Goal: Task Accomplishment & Management: Manage account settings

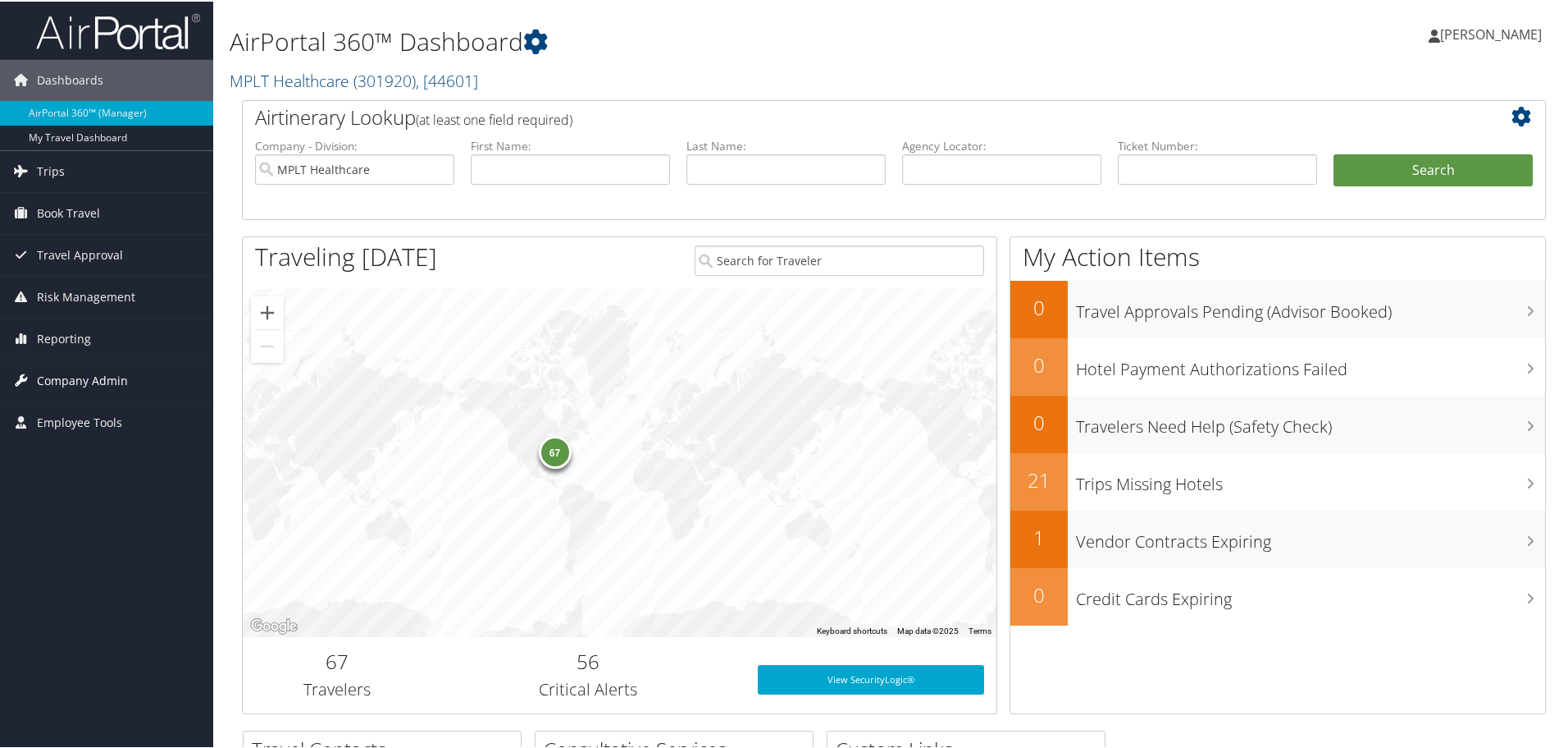
click at [71, 377] on span "Company Admin" at bounding box center [82, 379] width 91 height 41
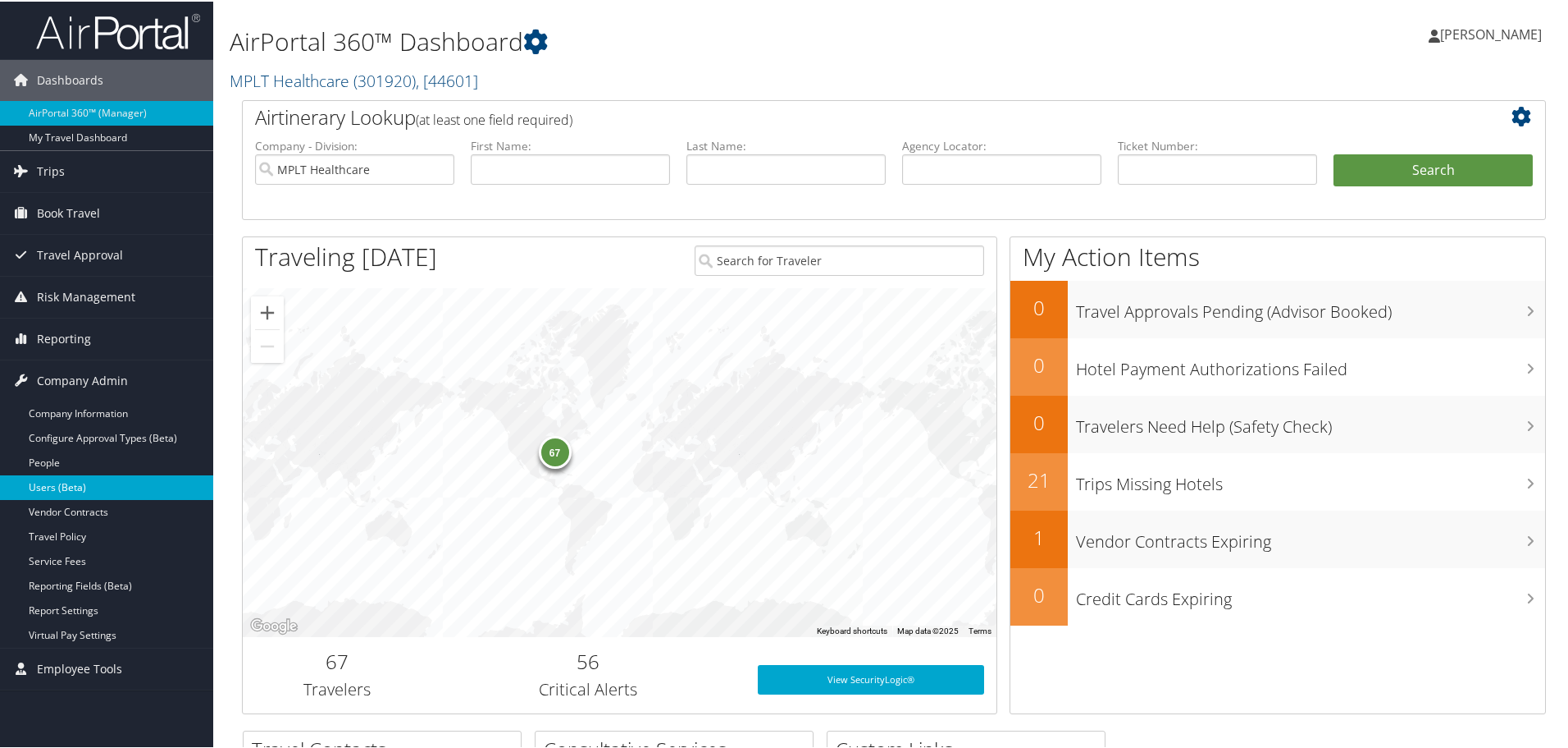
click at [51, 481] on link "Users (Beta)" at bounding box center [106, 485] width 213 height 25
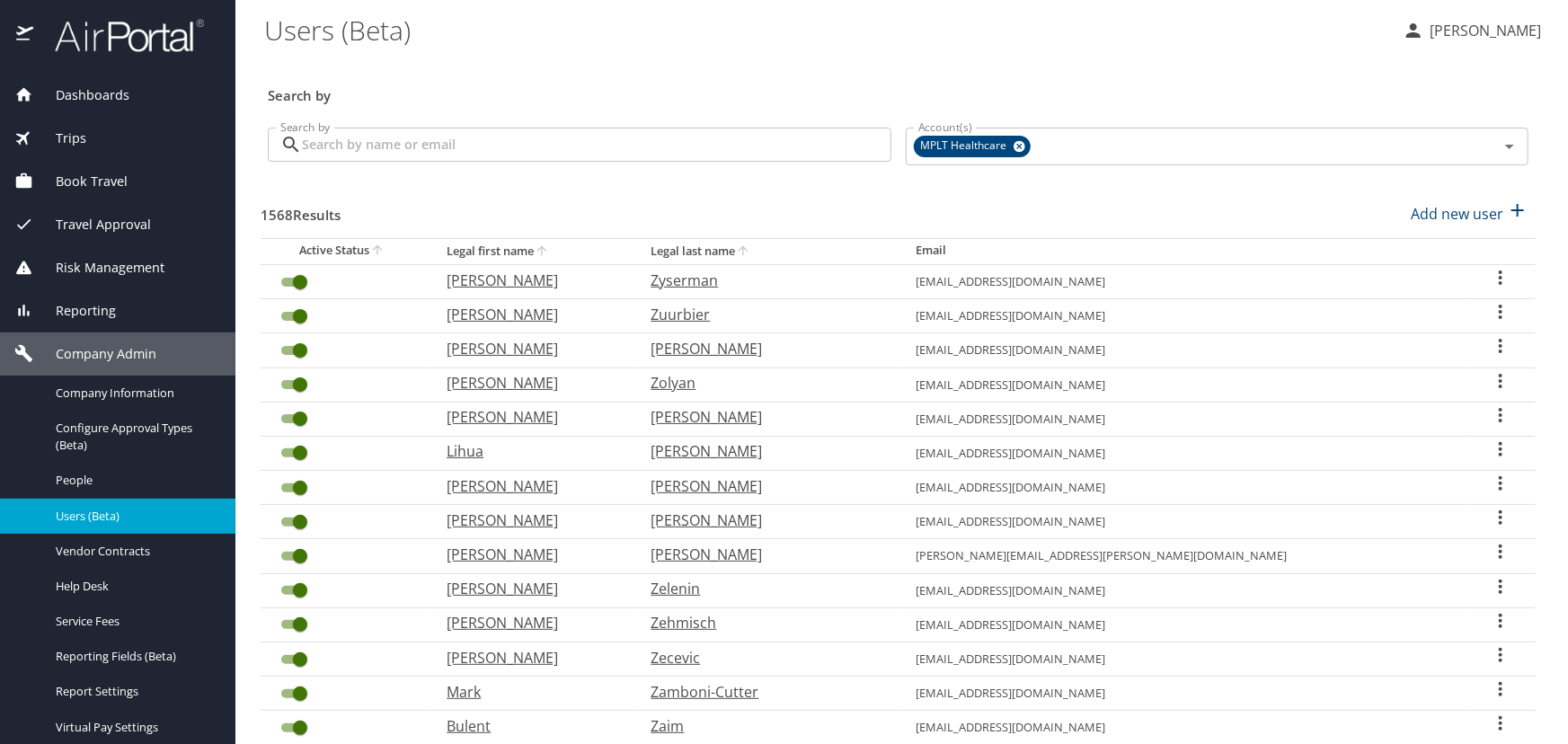
click at [376, 151] on input "Search by" at bounding box center [596, 145] width 589 height 35
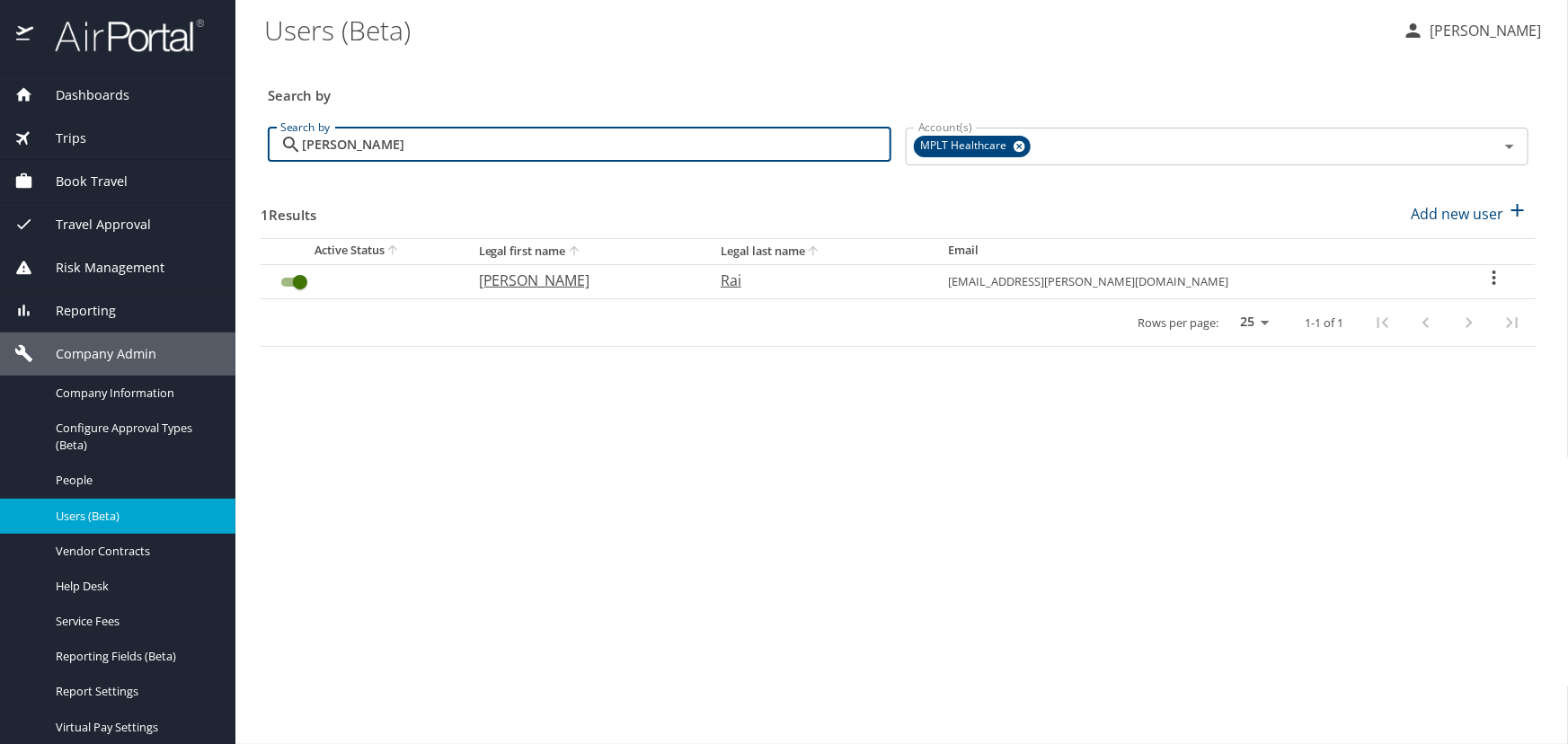
type input "prashant rai"
click at [570, 287] on p "Prashant Kumar" at bounding box center [582, 280] width 206 height 21
select select "US"
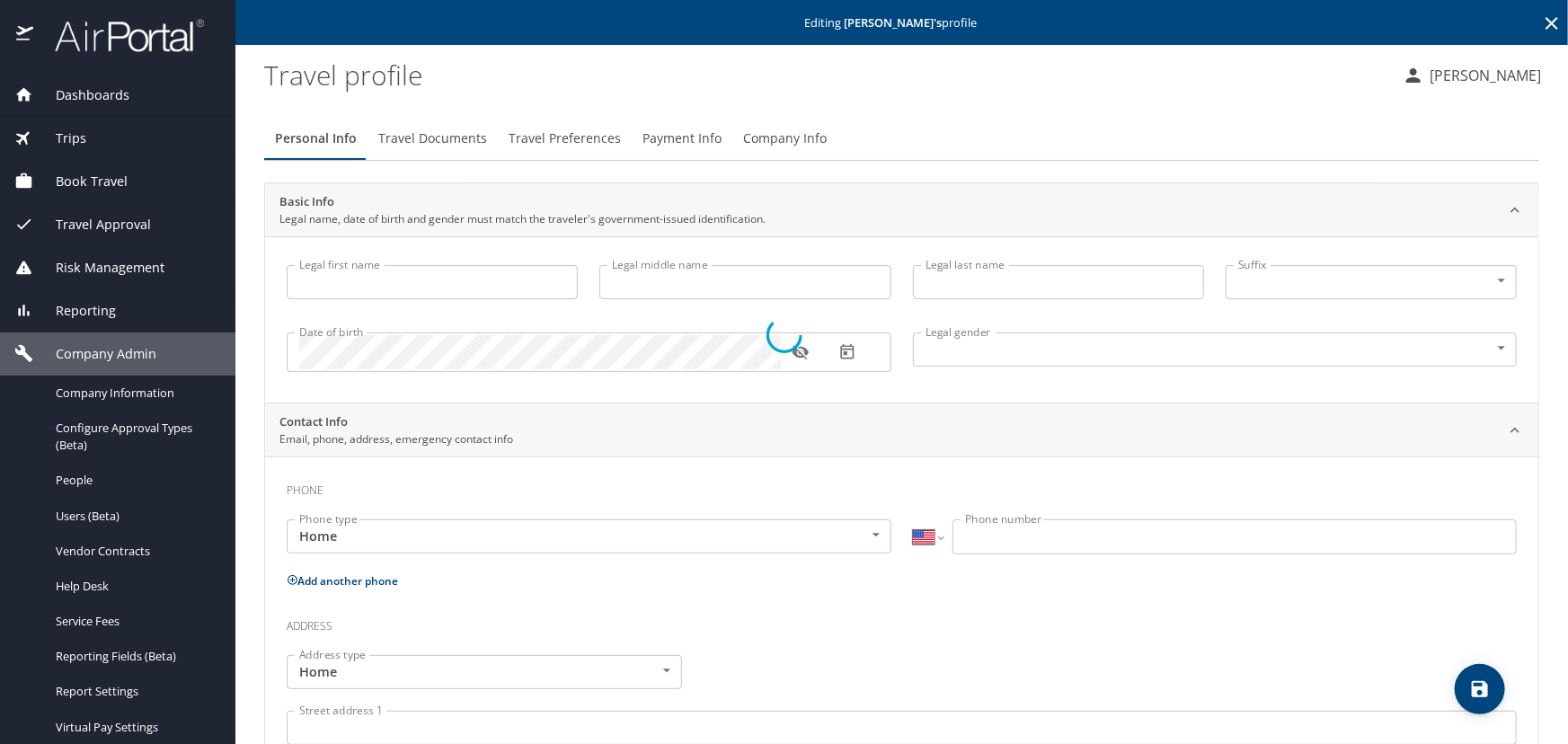
type input "Prashant Kumar"
type input "Rai"
type input "Male"
select select "US"
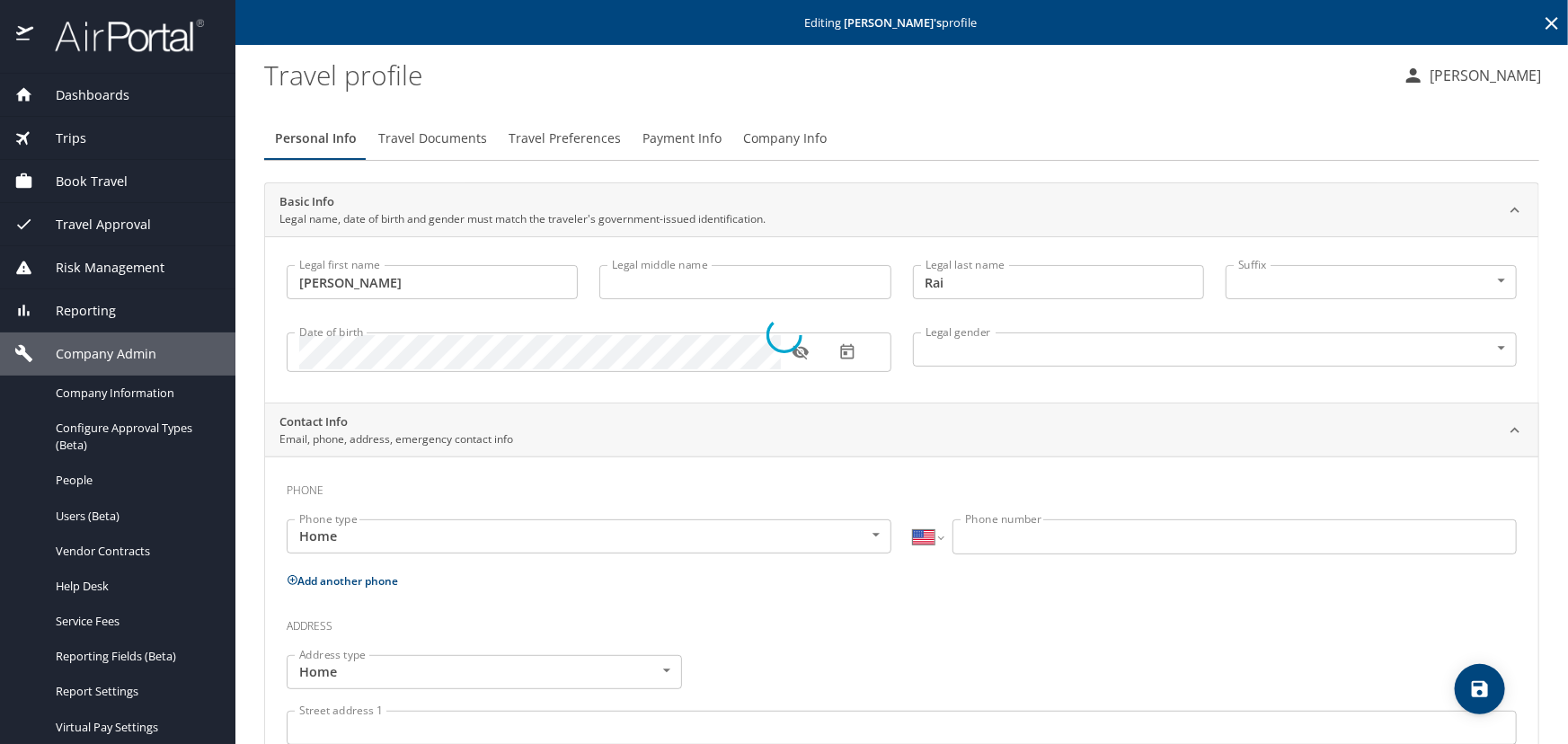
select select "US"
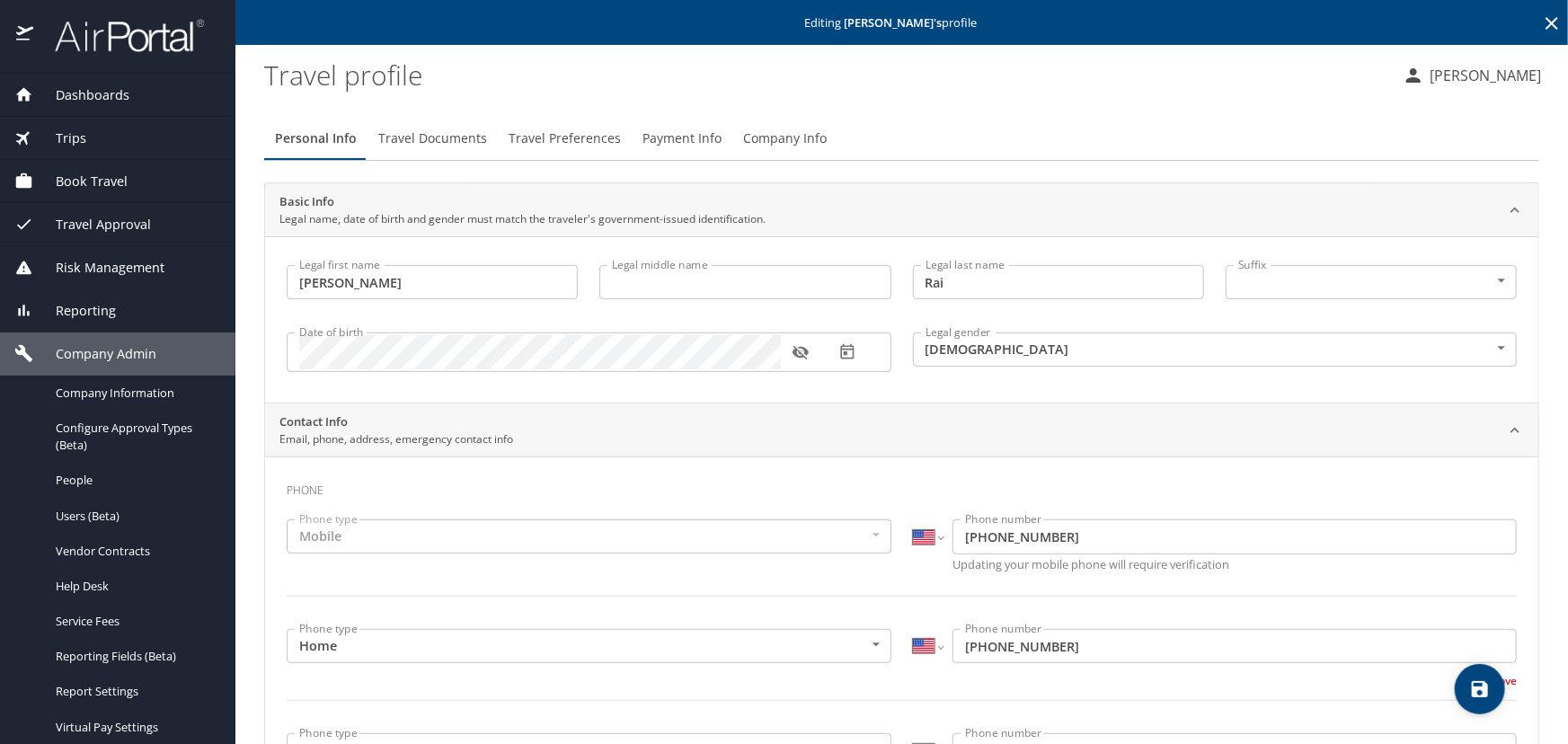
click at [72, 180] on span "Book Travel" at bounding box center [81, 182] width 94 height 20
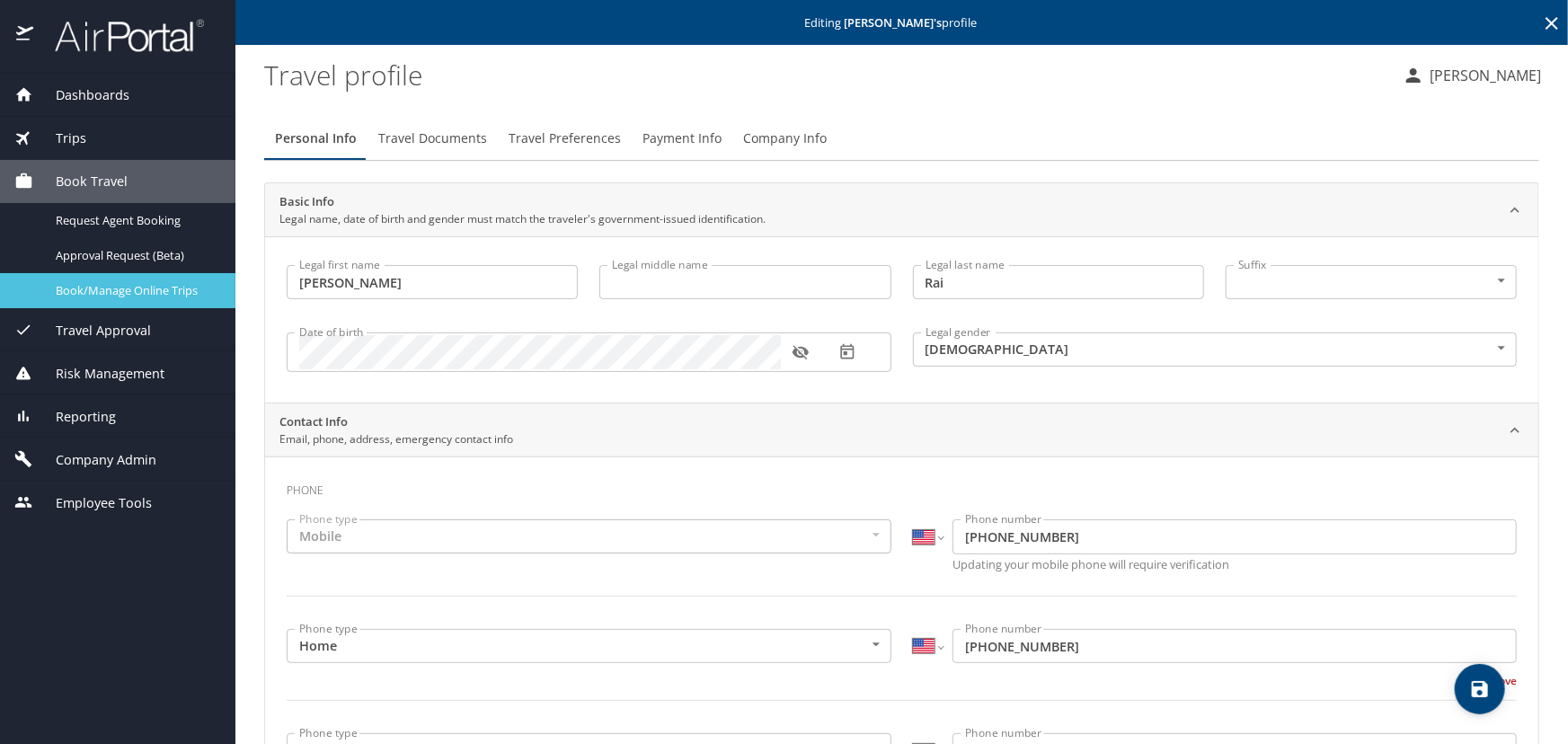
click at [98, 291] on span "Book/Manage Online Trips" at bounding box center [135, 291] width 159 height 17
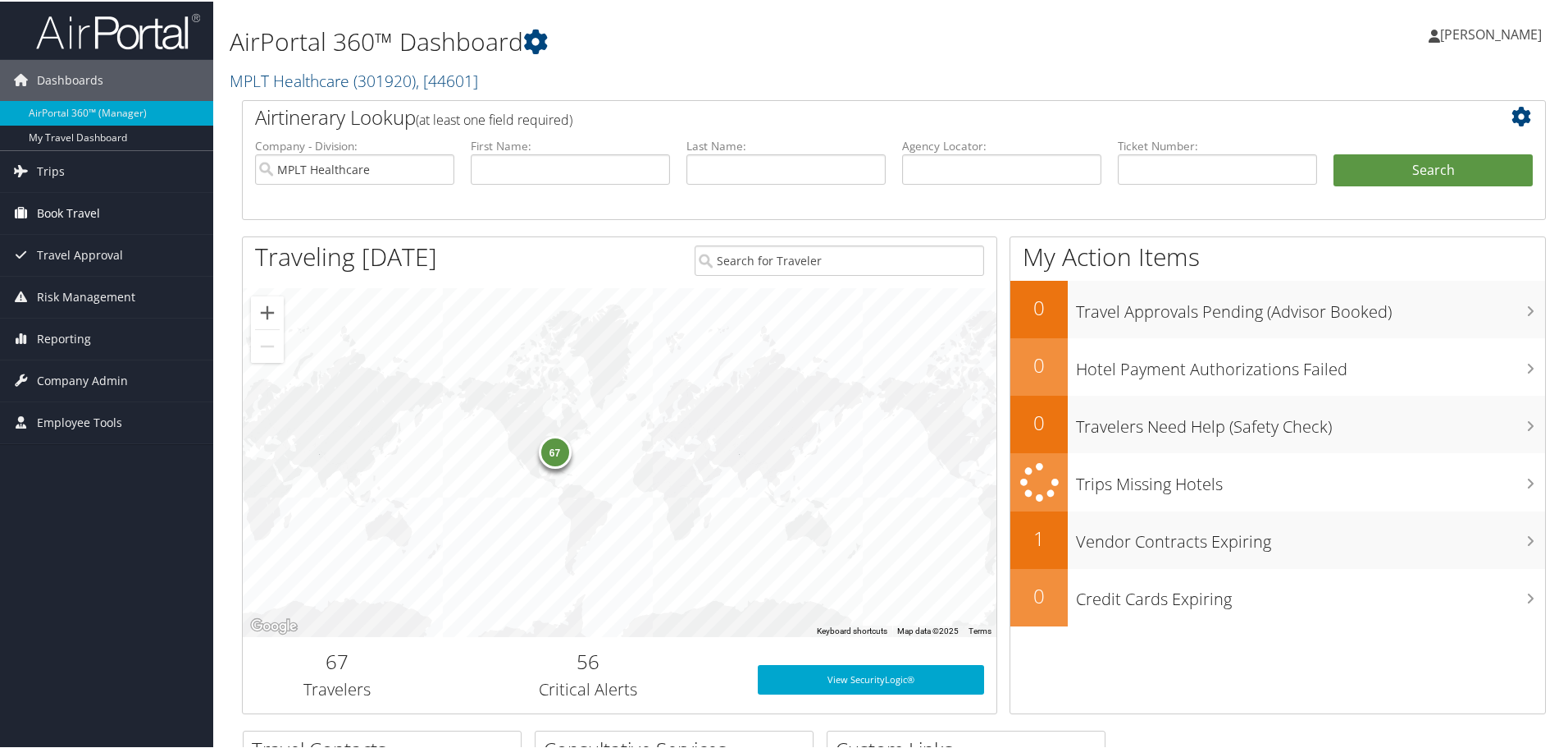
click at [46, 212] on span "Book Travel" at bounding box center [68, 212] width 63 height 41
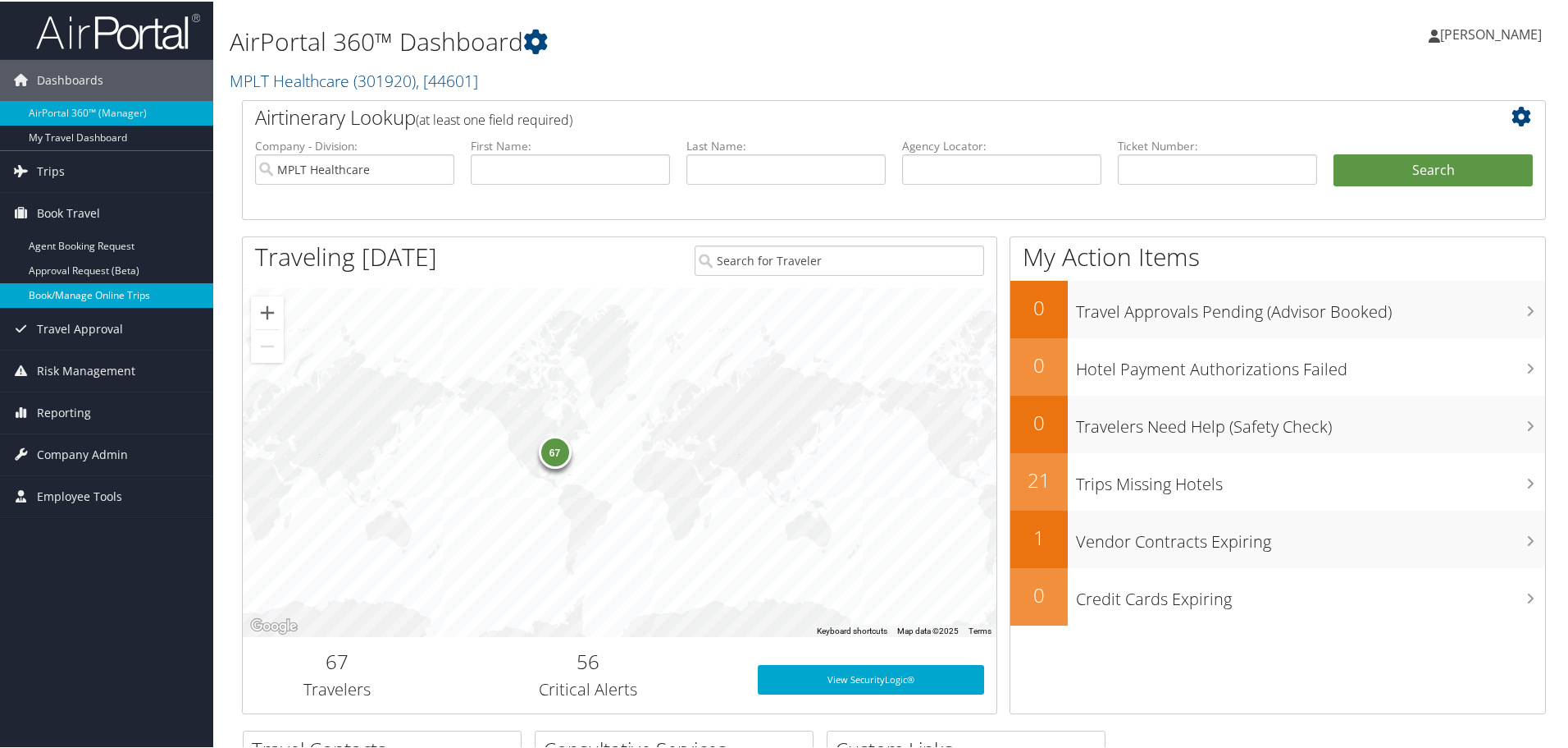
click at [40, 293] on link "Book/Manage Online Trips" at bounding box center [106, 294] width 213 height 25
